Goal: Check status: Check status

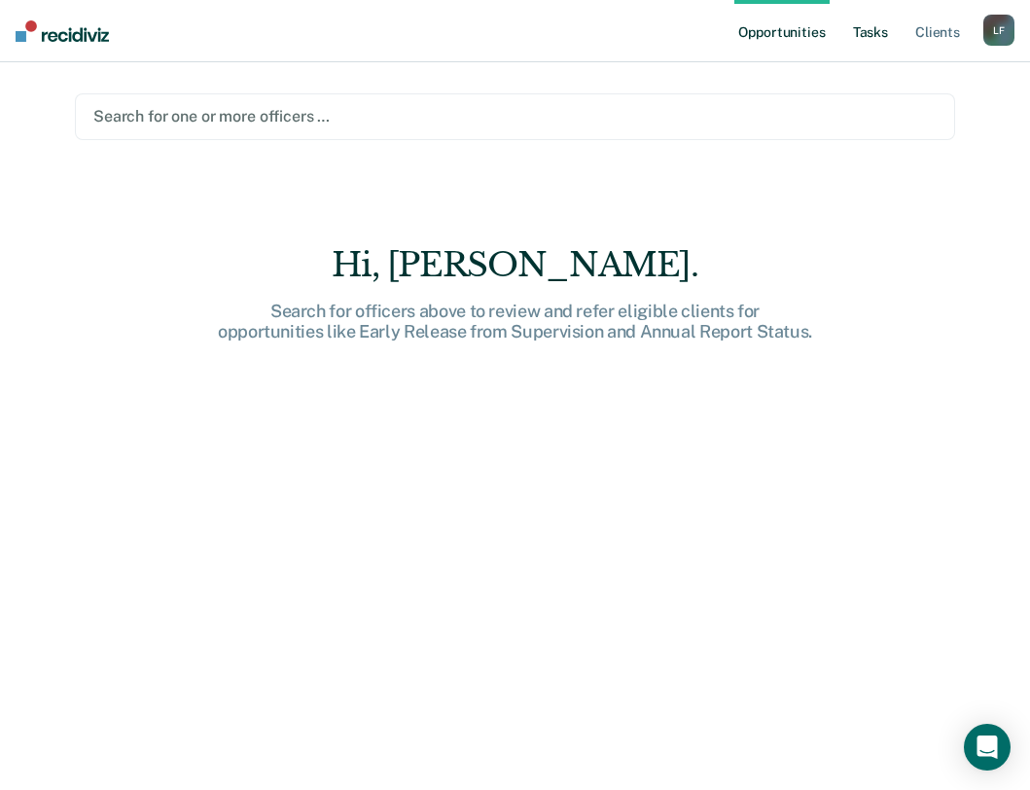
click at [872, 26] on link "Tasks" at bounding box center [870, 31] width 43 height 62
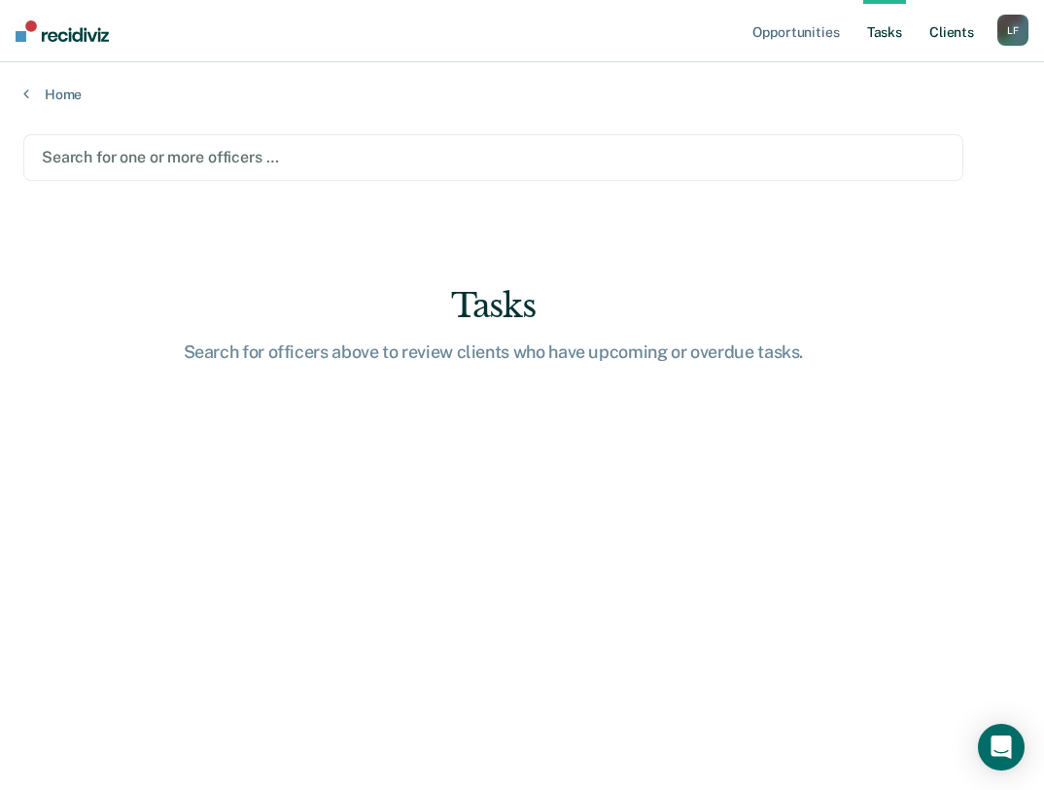
click at [955, 24] on link "Client s" at bounding box center [952, 31] width 53 height 62
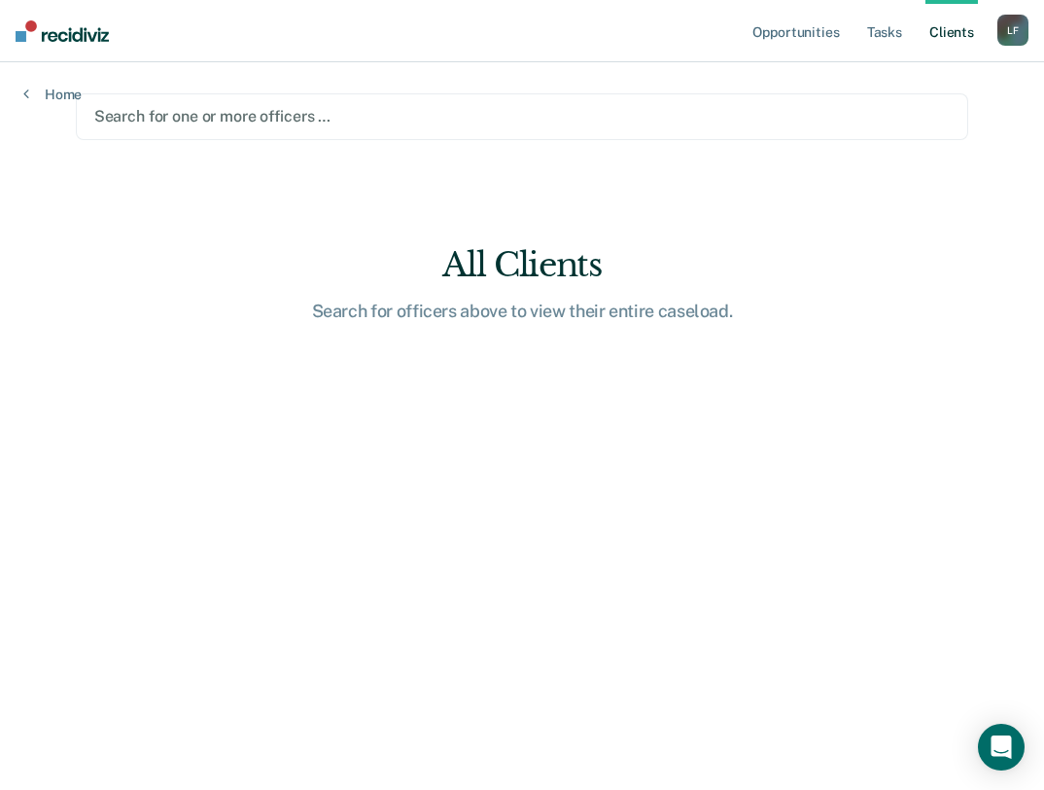
click at [951, 24] on link "Client s" at bounding box center [952, 31] width 53 height 62
click at [810, 38] on link "Opportunities" at bounding box center [796, 31] width 94 height 62
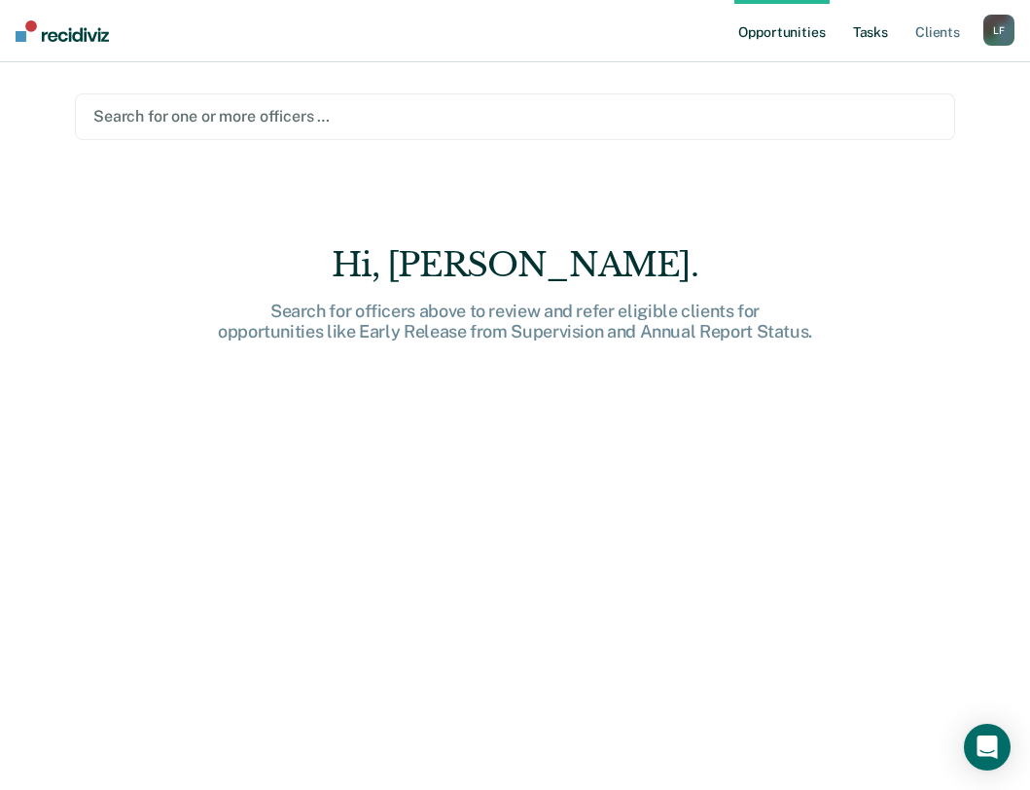
click at [881, 38] on link "Tasks" at bounding box center [870, 31] width 43 height 62
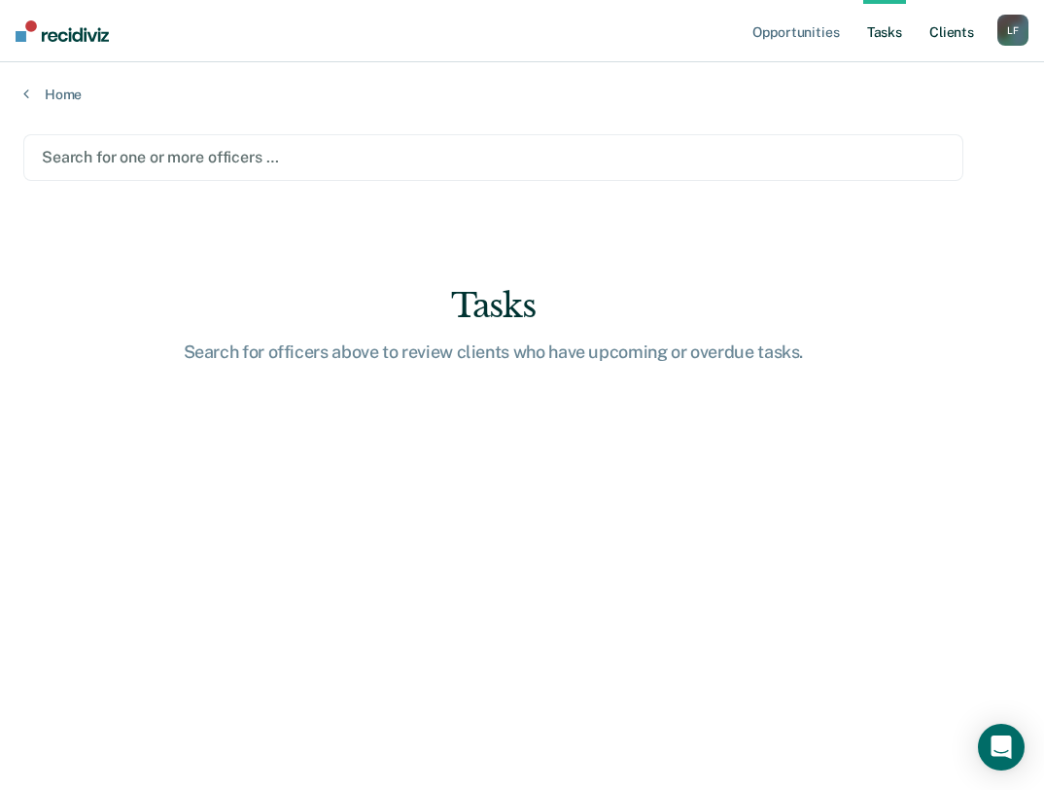
click at [971, 31] on link "Client s" at bounding box center [952, 31] width 53 height 62
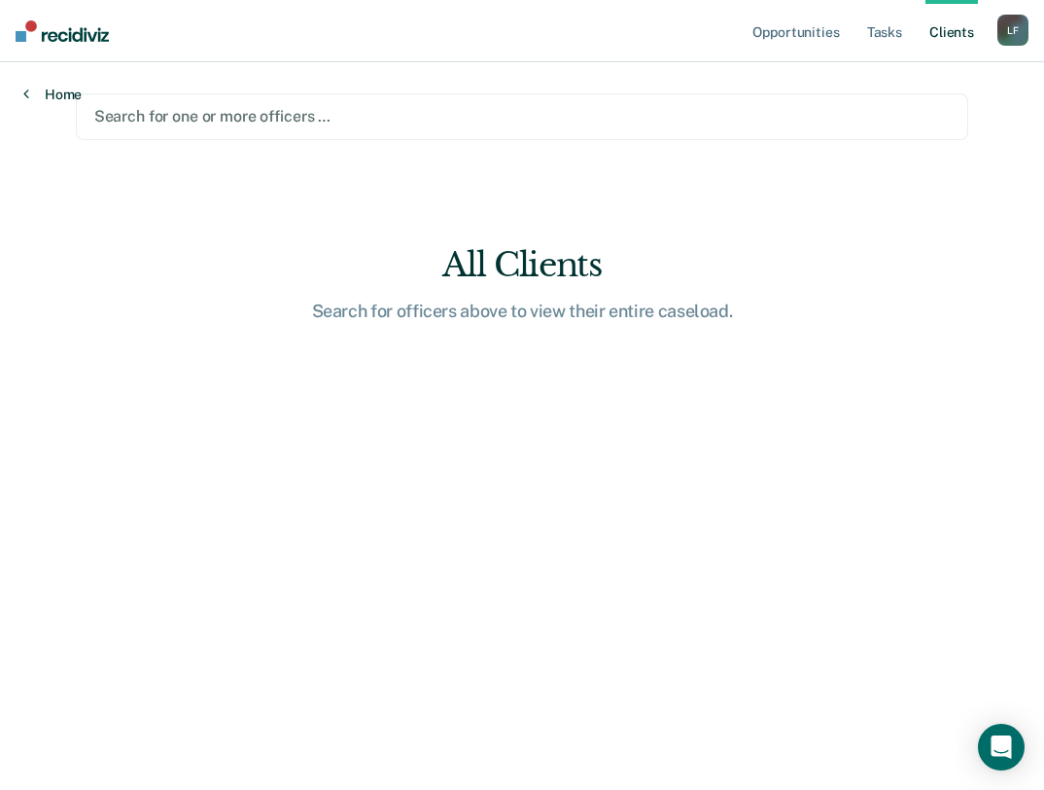
click at [69, 87] on link "Home" at bounding box center [52, 95] width 58 height 18
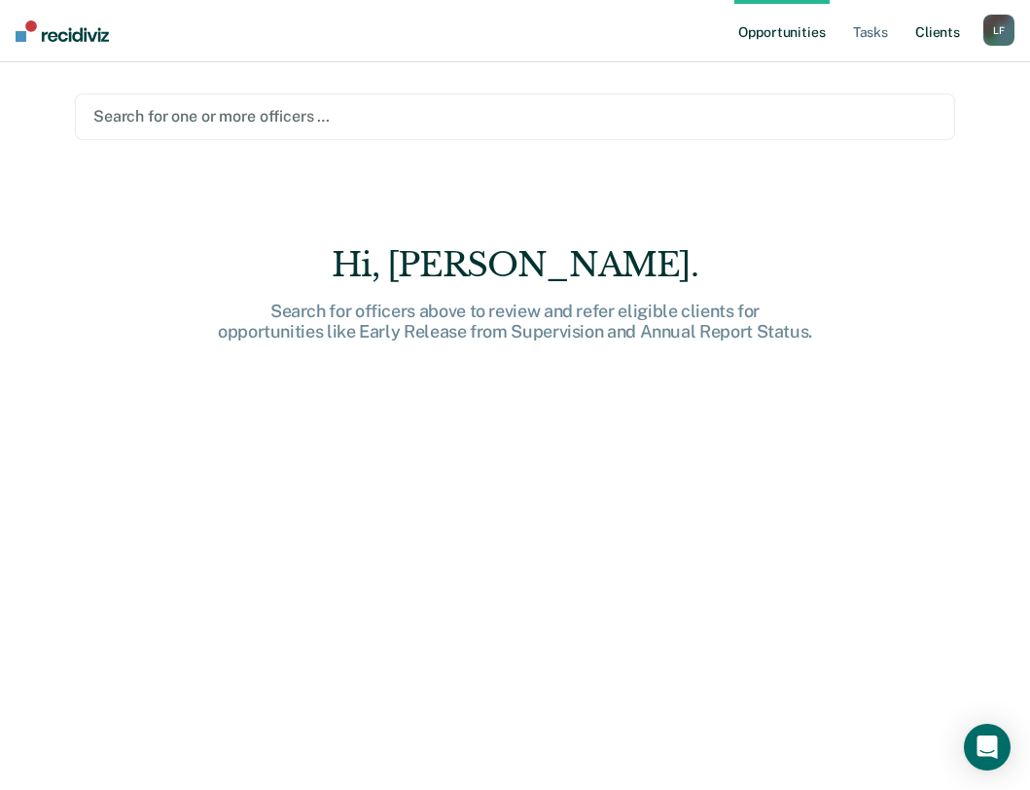
click at [937, 39] on link "Client s" at bounding box center [937, 31] width 53 height 62
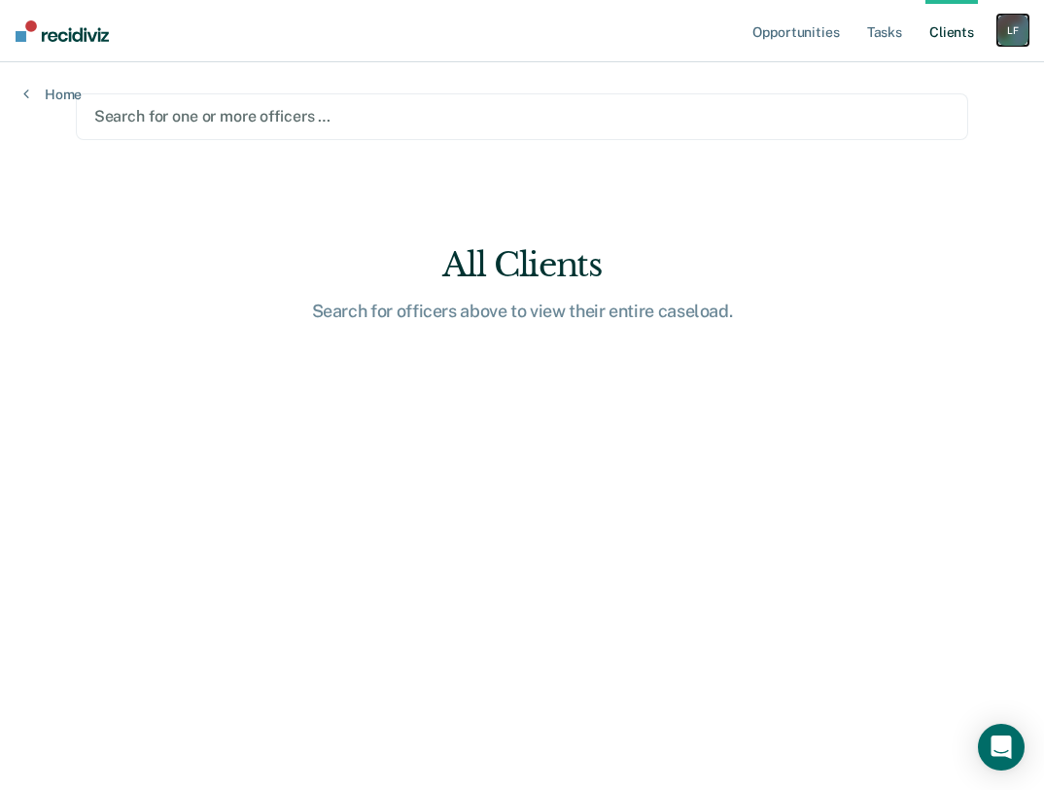
click at [1025, 25] on div "L F" at bounding box center [1013, 30] width 31 height 31
click at [881, 81] on link "Profile" at bounding box center [935, 79] width 157 height 17
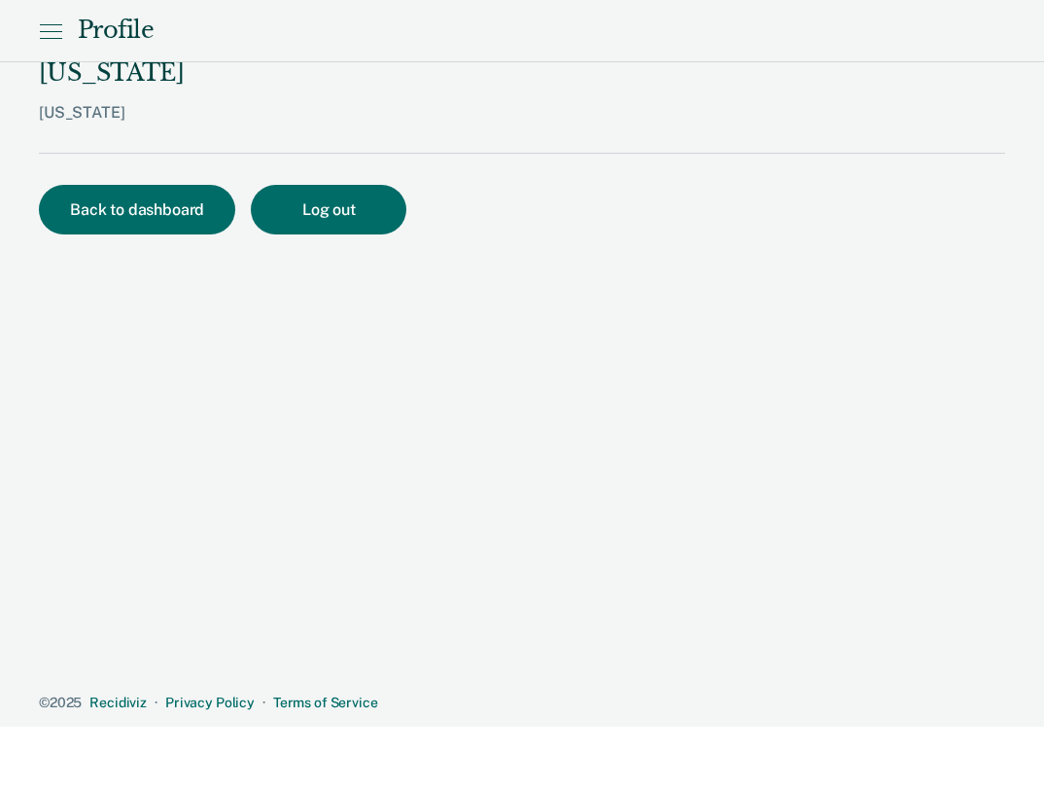
click at [141, 139] on div "[PERSON_NAME][EMAIL_ADDRESS][PERSON_NAME][DOMAIN_NAME][US_STATE] [US_STATE] Bac…" at bounding box center [522, 355] width 967 height 711
click at [141, 144] on div "[PERSON_NAME][EMAIL_ADDRESS][PERSON_NAME][DOMAIN_NAME][US_STATE] [US_STATE] Bac…" at bounding box center [522, 355] width 967 height 711
click at [185, 194] on button "Back to dashboard" at bounding box center [137, 210] width 196 height 50
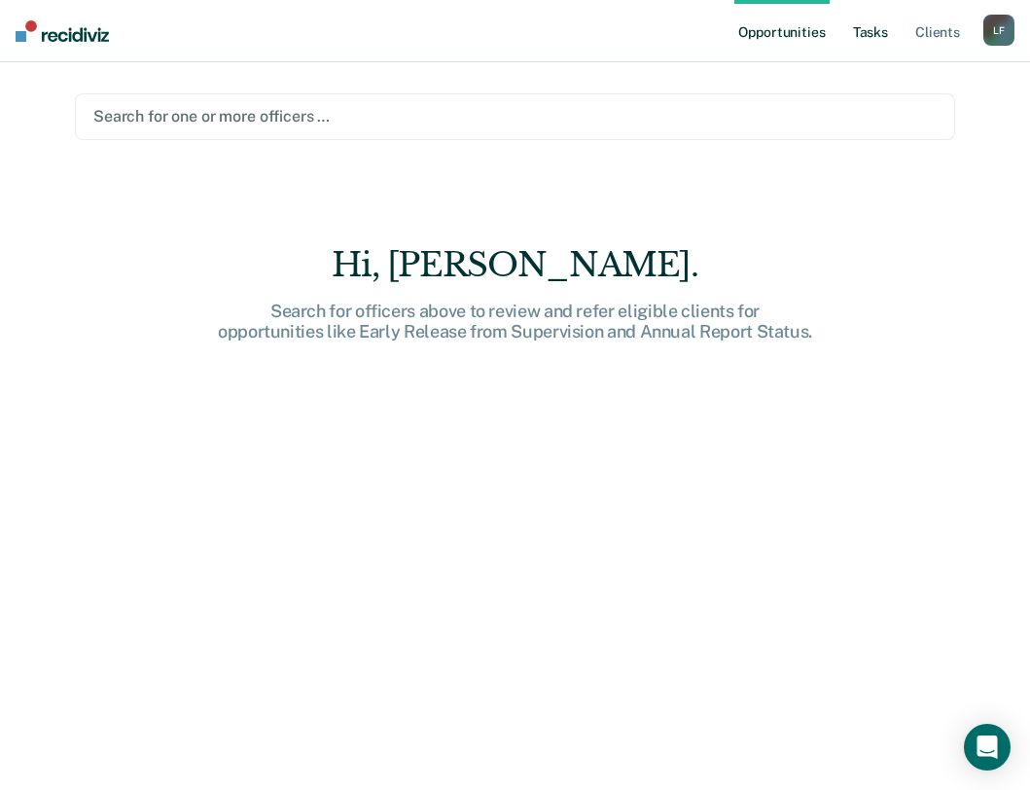
click at [864, 32] on link "Tasks" at bounding box center [870, 31] width 43 height 62
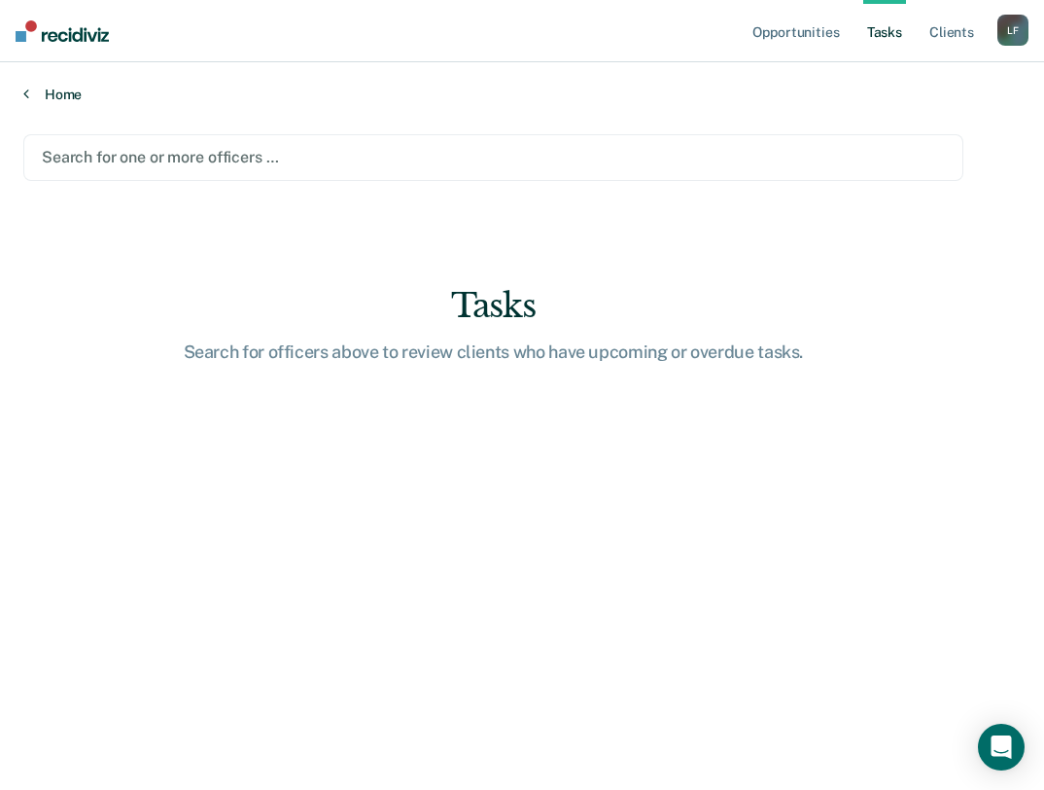
click at [50, 97] on link "Home" at bounding box center [522, 95] width 998 height 18
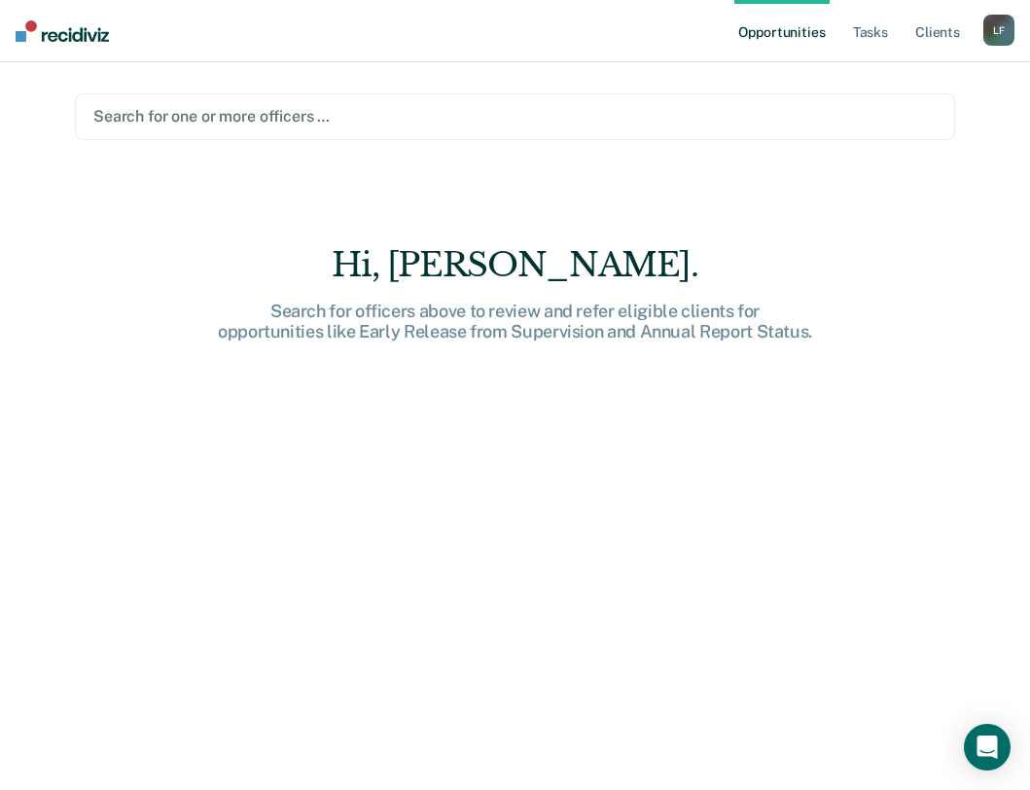
click at [222, 112] on div at bounding box center [514, 116] width 843 height 22
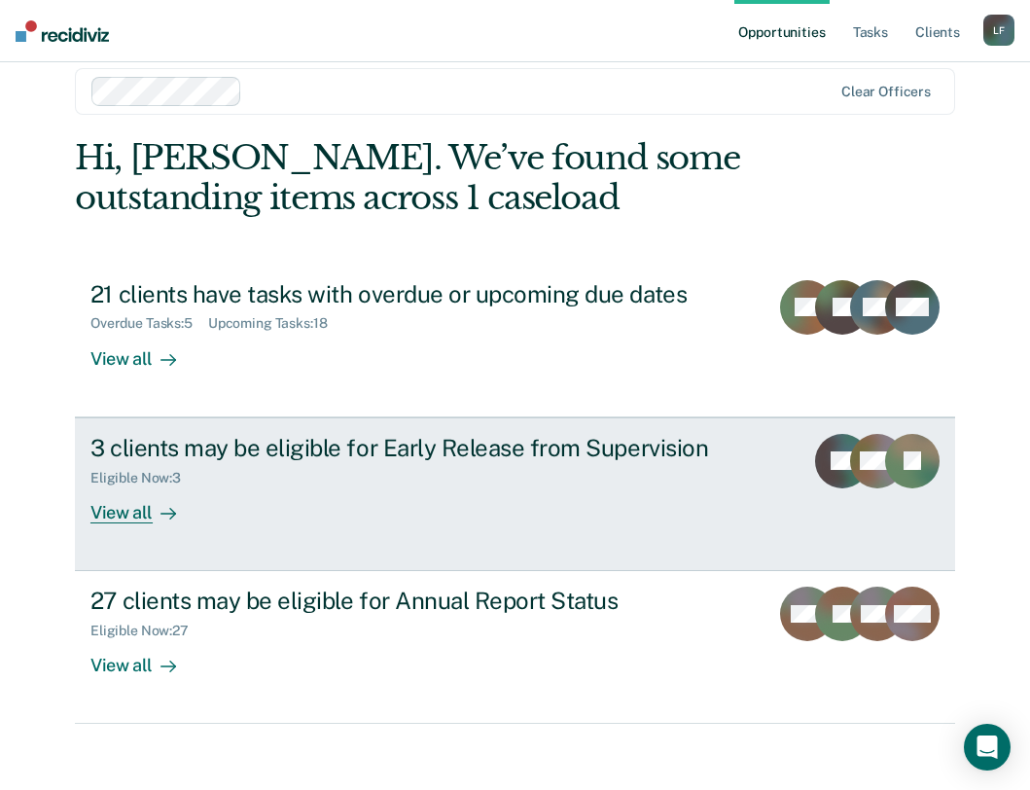
scroll to position [37, 0]
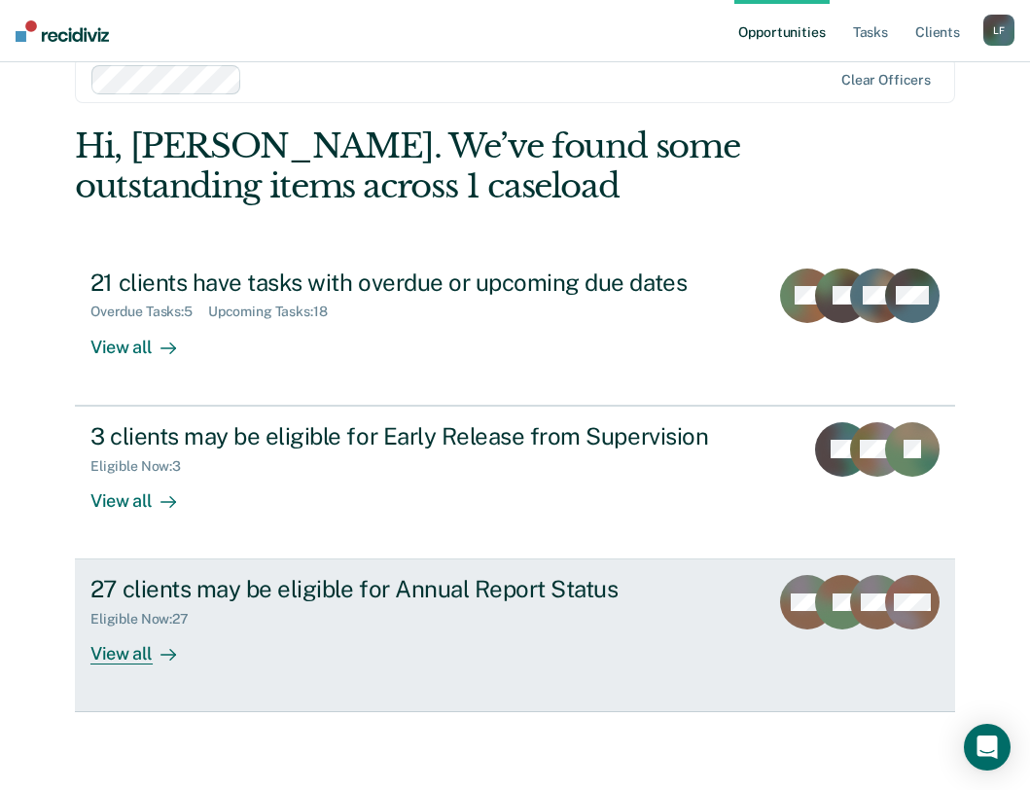
click at [125, 647] on div "View all" at bounding box center [144, 646] width 109 height 38
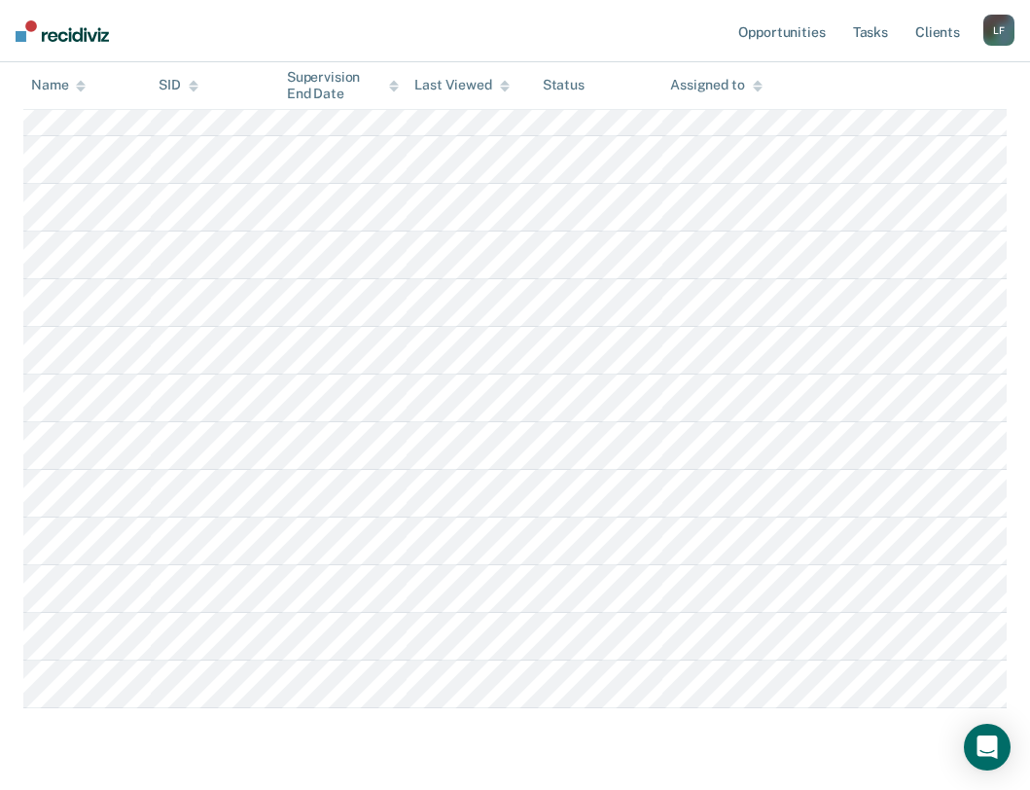
scroll to position [1128, 0]
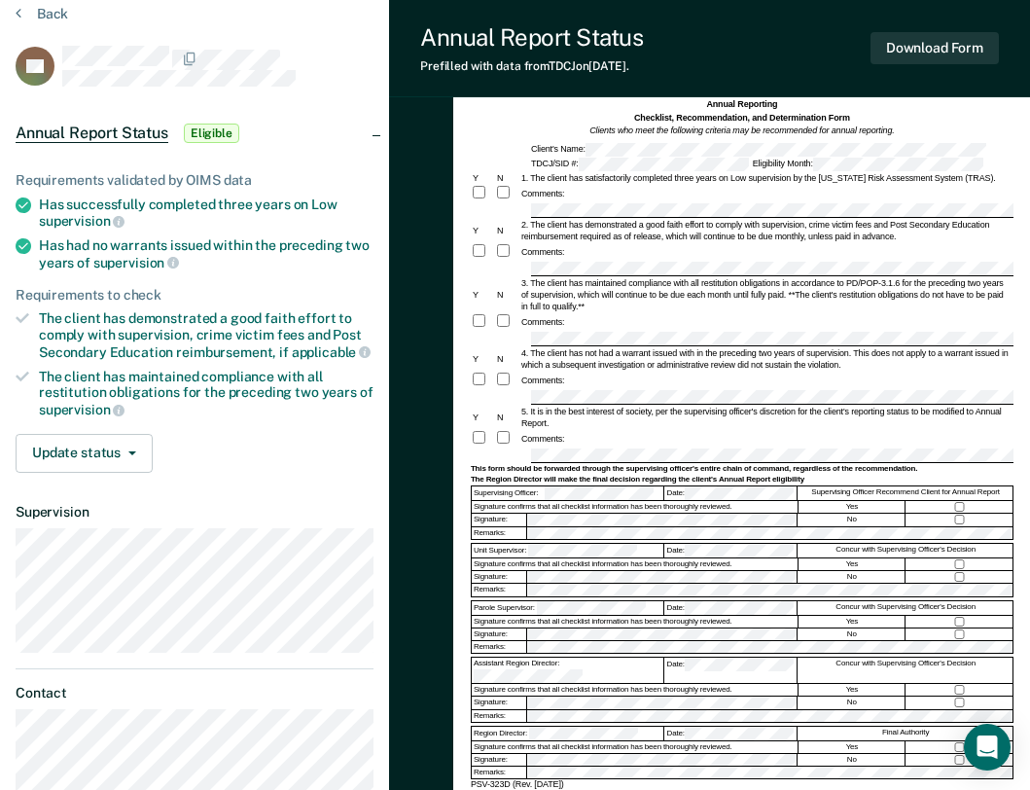
scroll to position [276, 0]
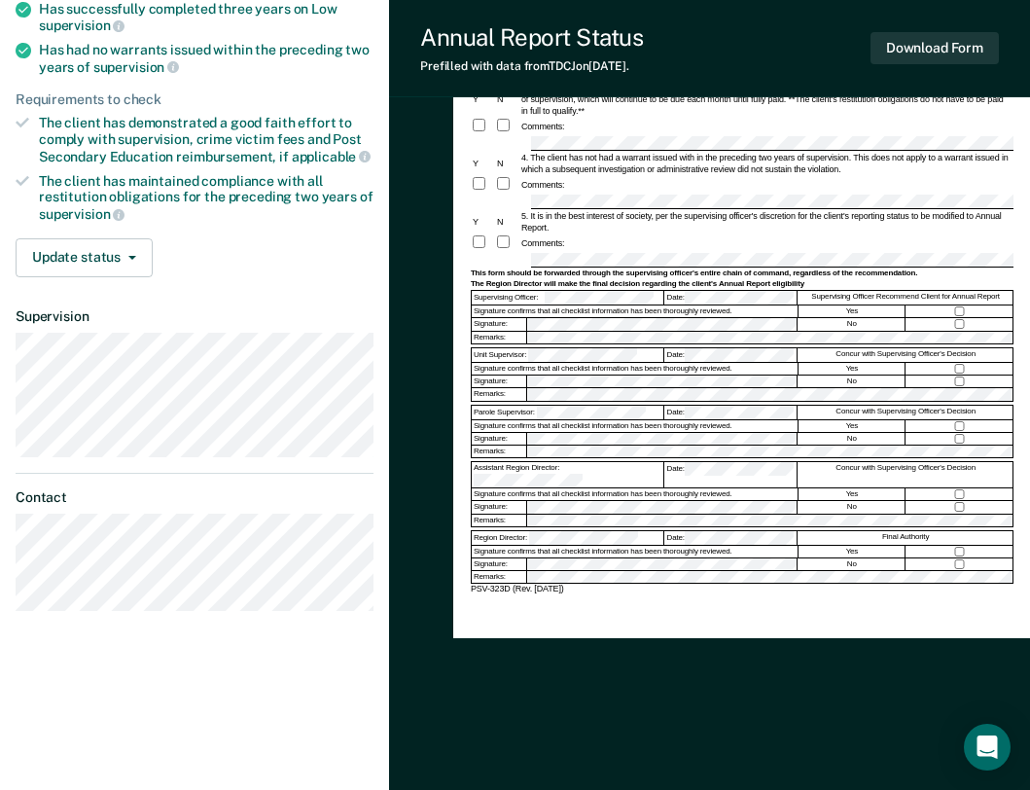
click at [701, 365] on div "Signature confirms that all checklist information has been thoroughly reviewed." at bounding box center [635, 369] width 327 height 12
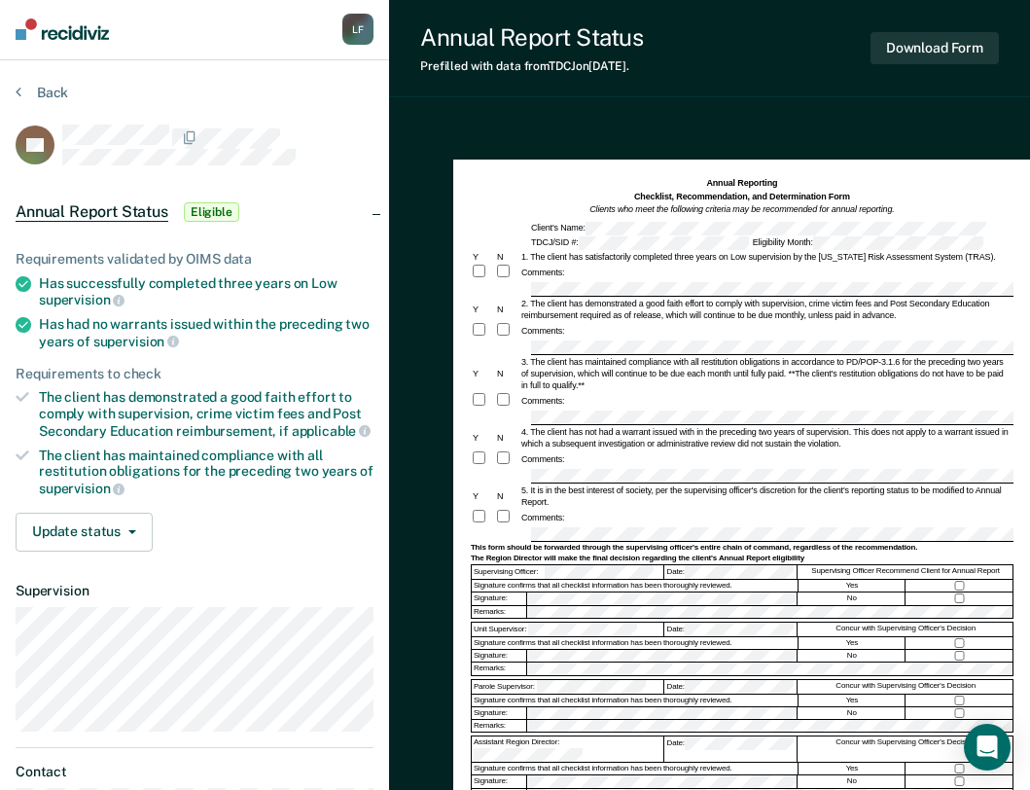
scroll to position [0, 0]
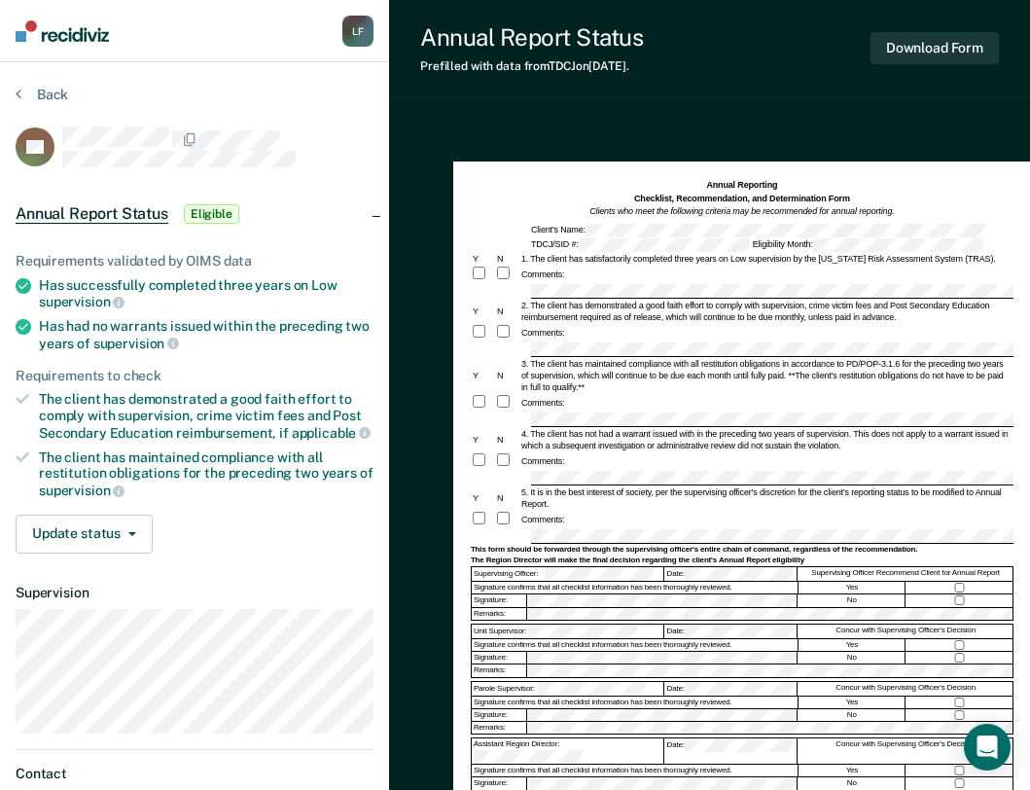
click at [591, 409] on div "Comments:" at bounding box center [742, 403] width 543 height 18
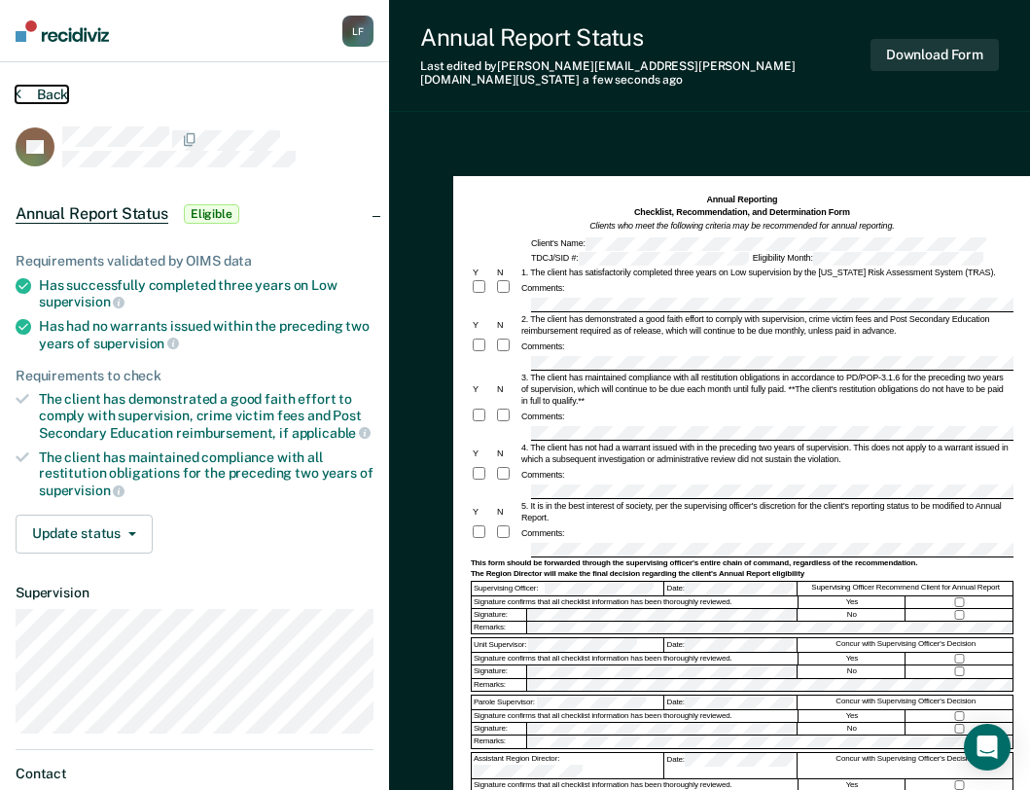
click at [50, 94] on button "Back" at bounding box center [42, 95] width 53 height 18
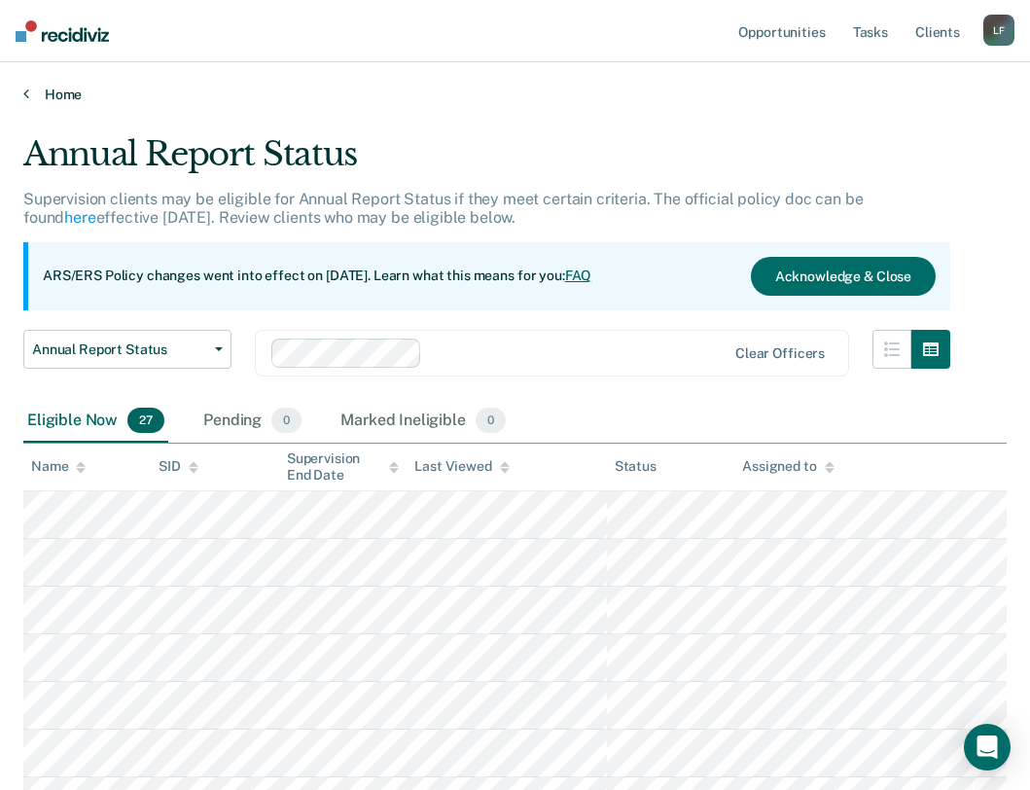
click at [75, 91] on link "Home" at bounding box center [514, 95] width 983 height 18
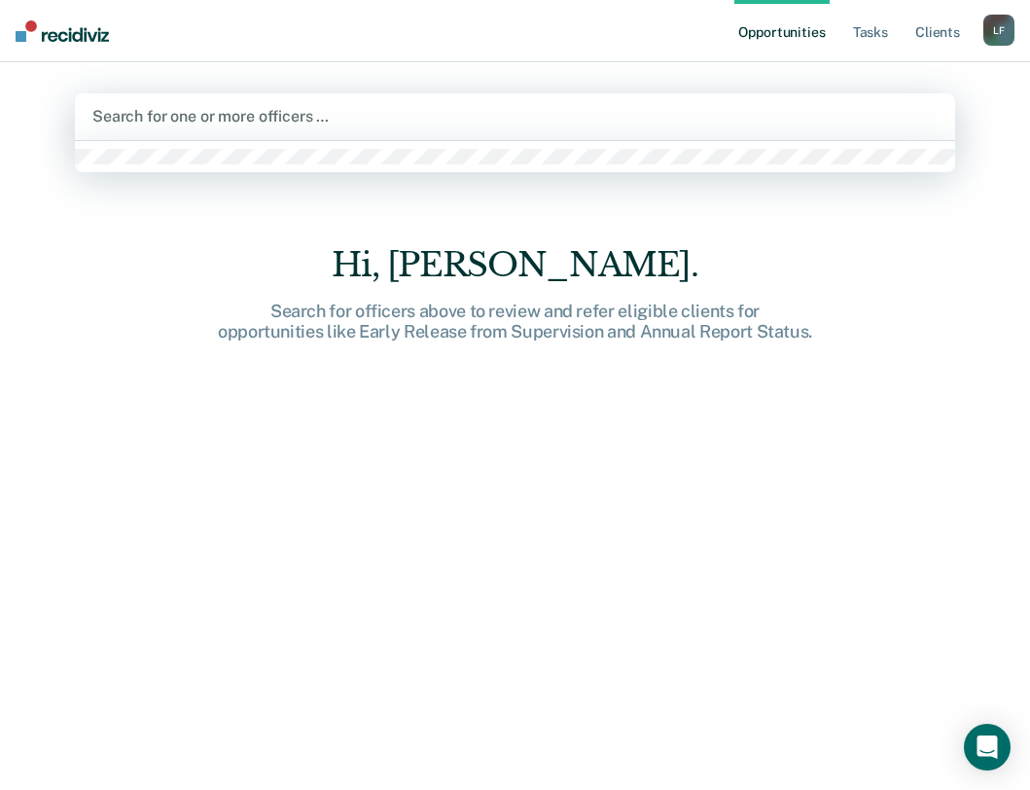
click at [161, 112] on div at bounding box center [514, 116] width 845 height 22
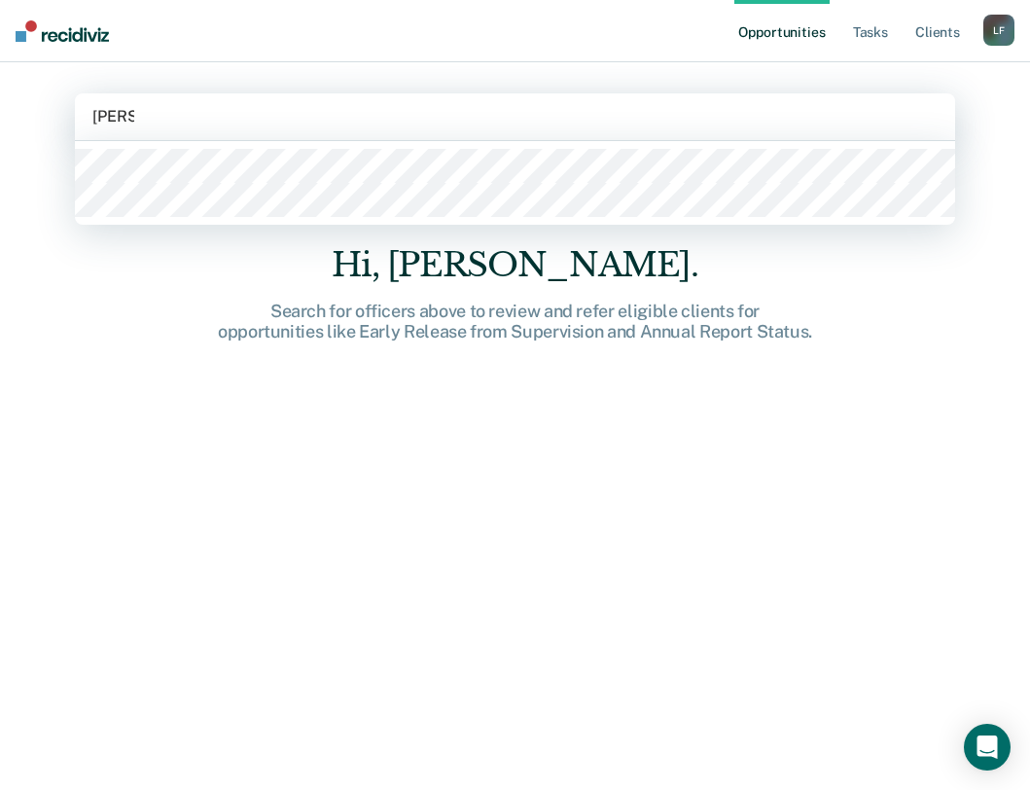
type input "[PERSON_NAME]"
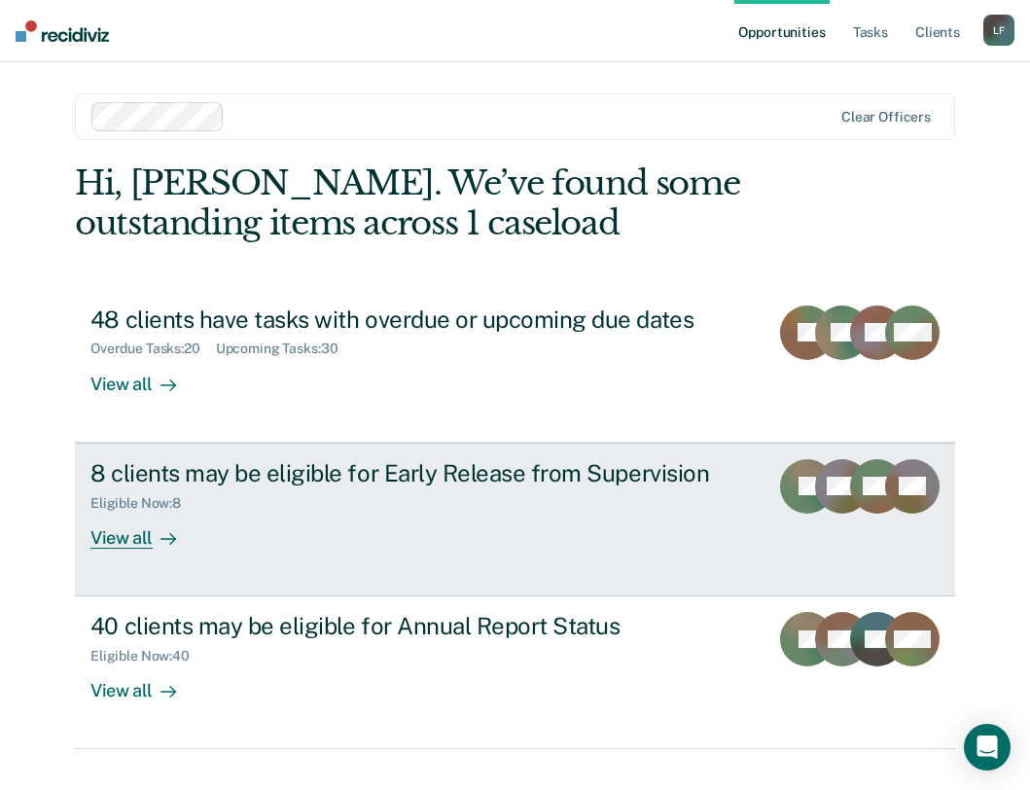
scroll to position [37, 0]
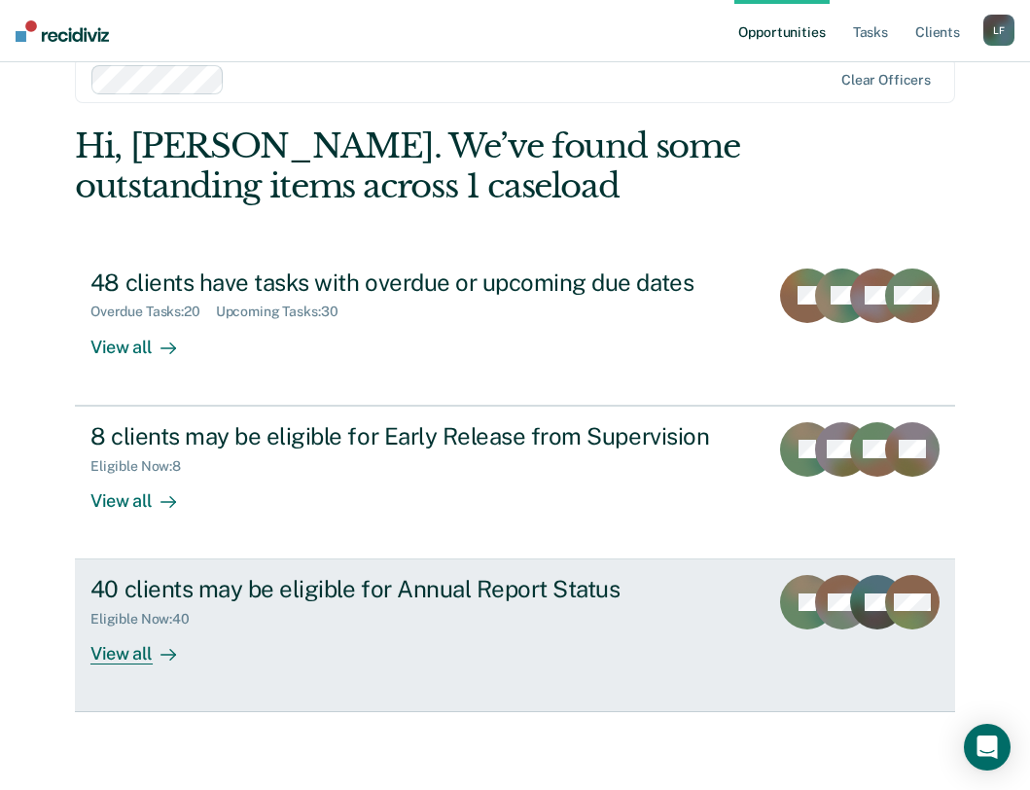
click at [124, 654] on div "View all" at bounding box center [144, 646] width 109 height 38
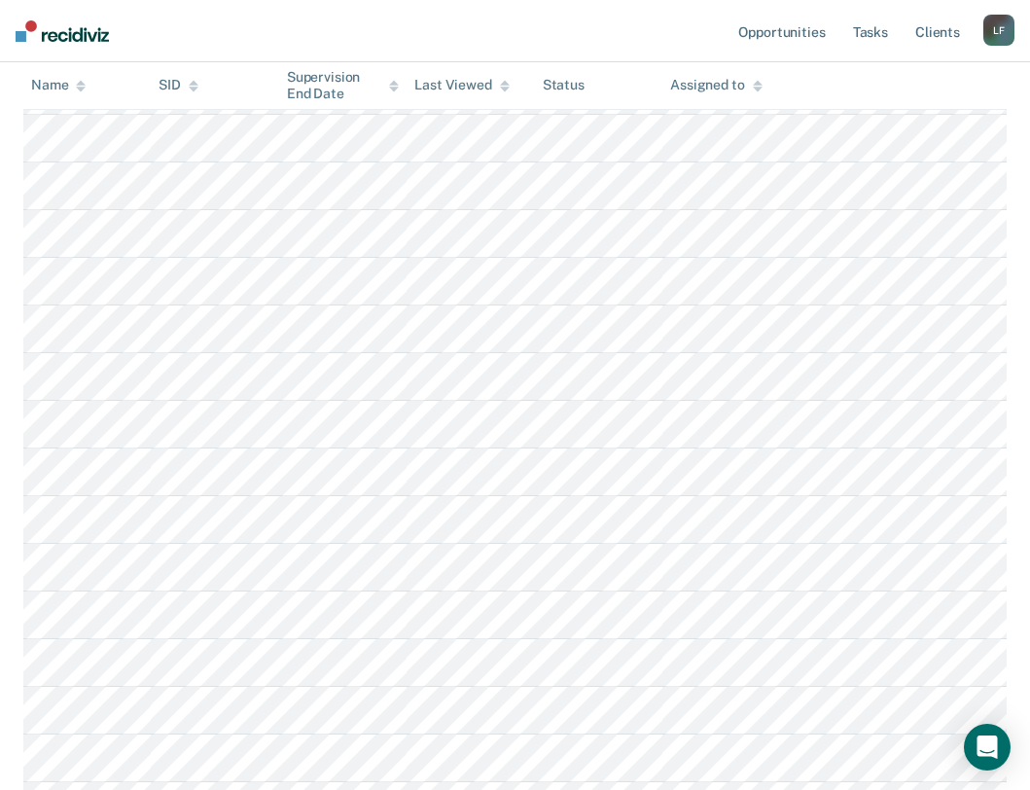
scroll to position [486, 0]
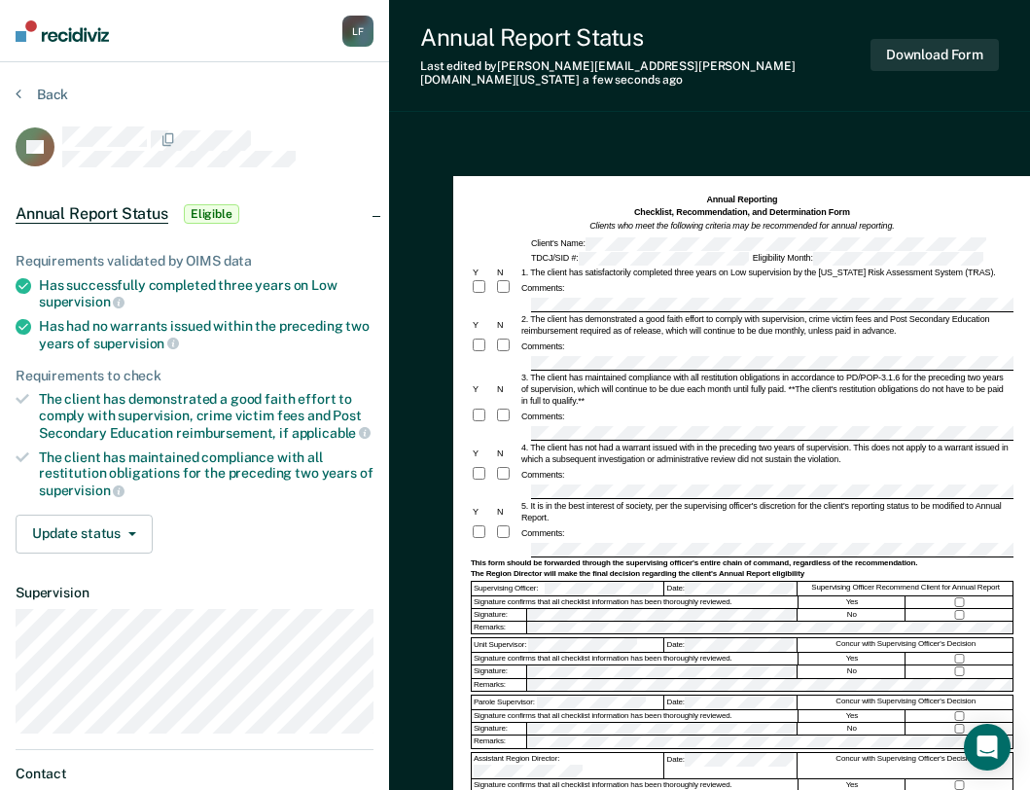
click at [471, 337] on div at bounding box center [483, 346] width 24 height 18
click at [45, 89] on button "Back" at bounding box center [42, 95] width 53 height 18
